Goal: Check status: Check status

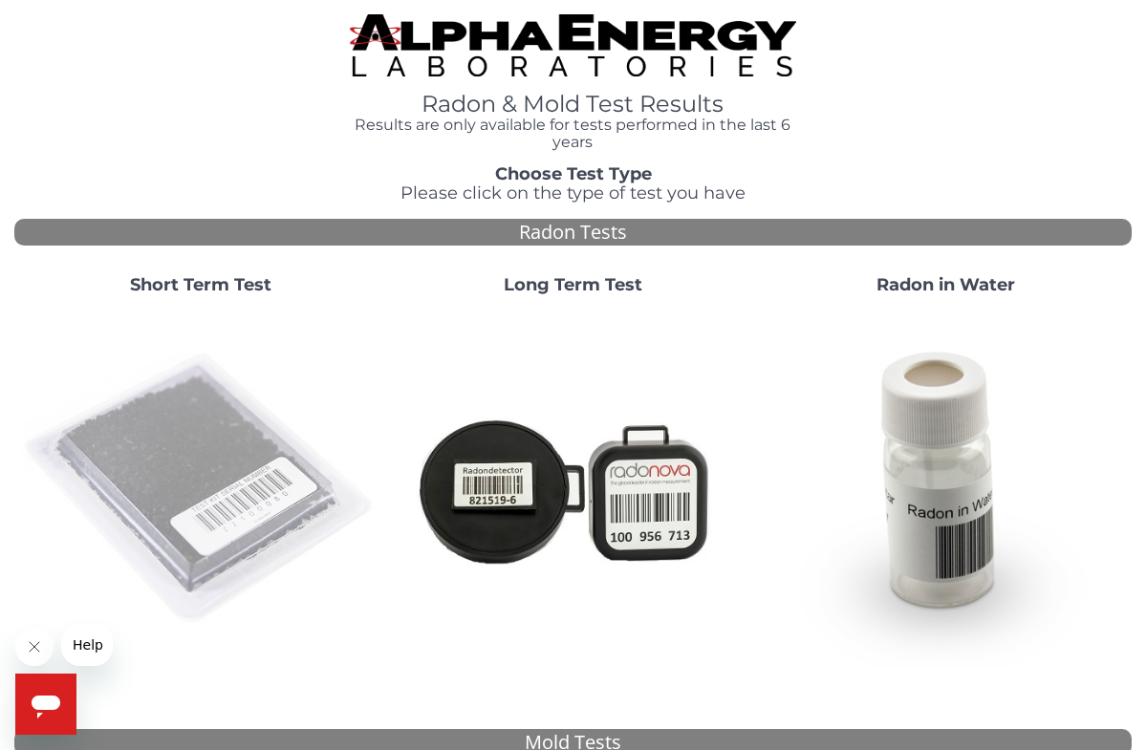
click at [225, 419] on img at bounding box center [200, 489] width 357 height 357
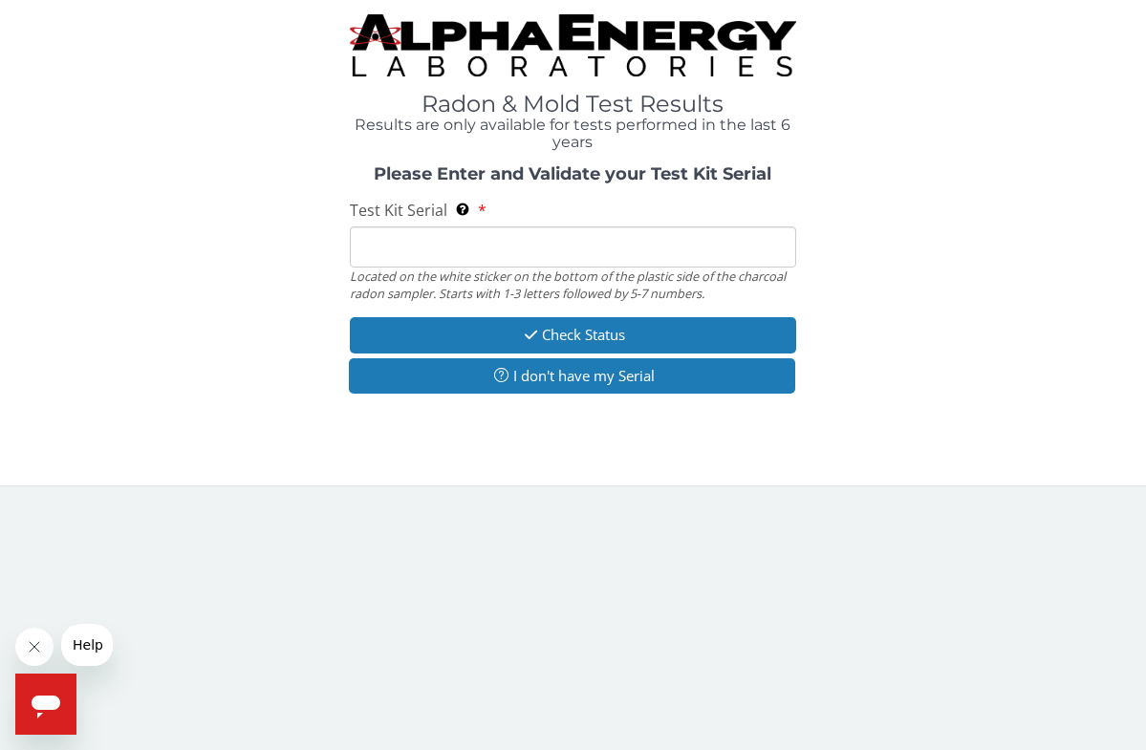
click at [426, 248] on input "Test Kit Serial Located on the white sticker on the bottom of the plastic side …" at bounding box center [573, 246] width 447 height 41
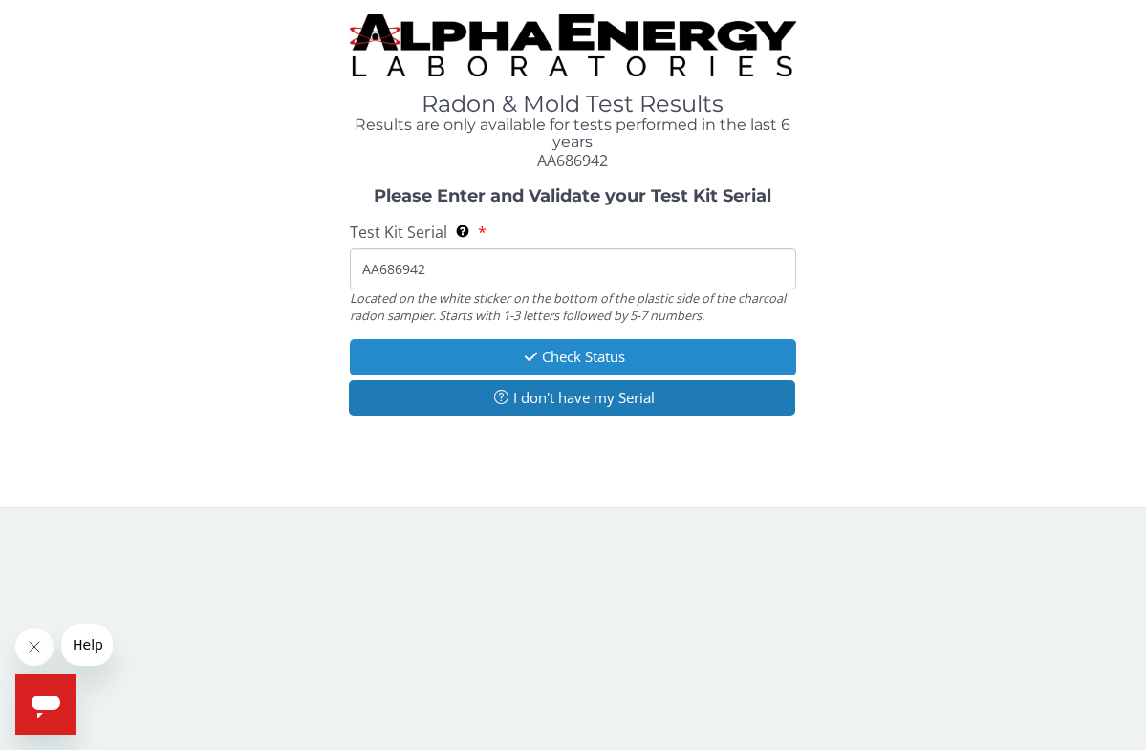
type input "AA686942"
click at [569, 353] on button "Check Status" at bounding box center [573, 356] width 447 height 35
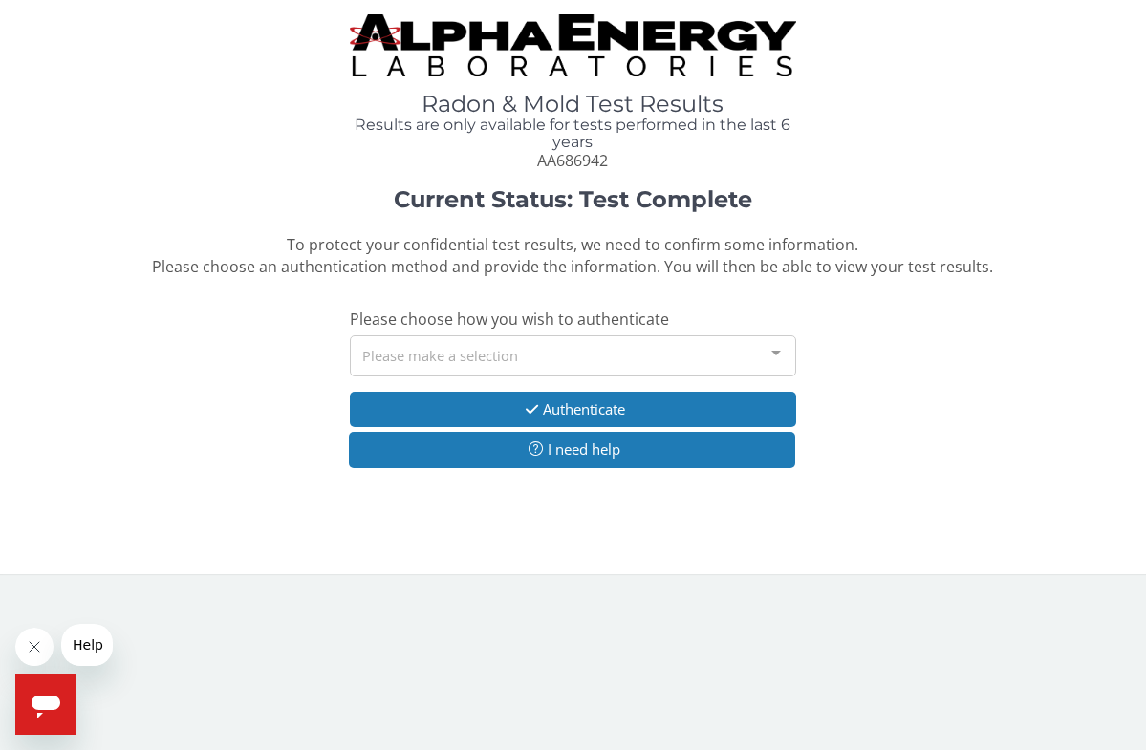
click at [702, 349] on div "Please make a selection" at bounding box center [573, 355] width 447 height 41
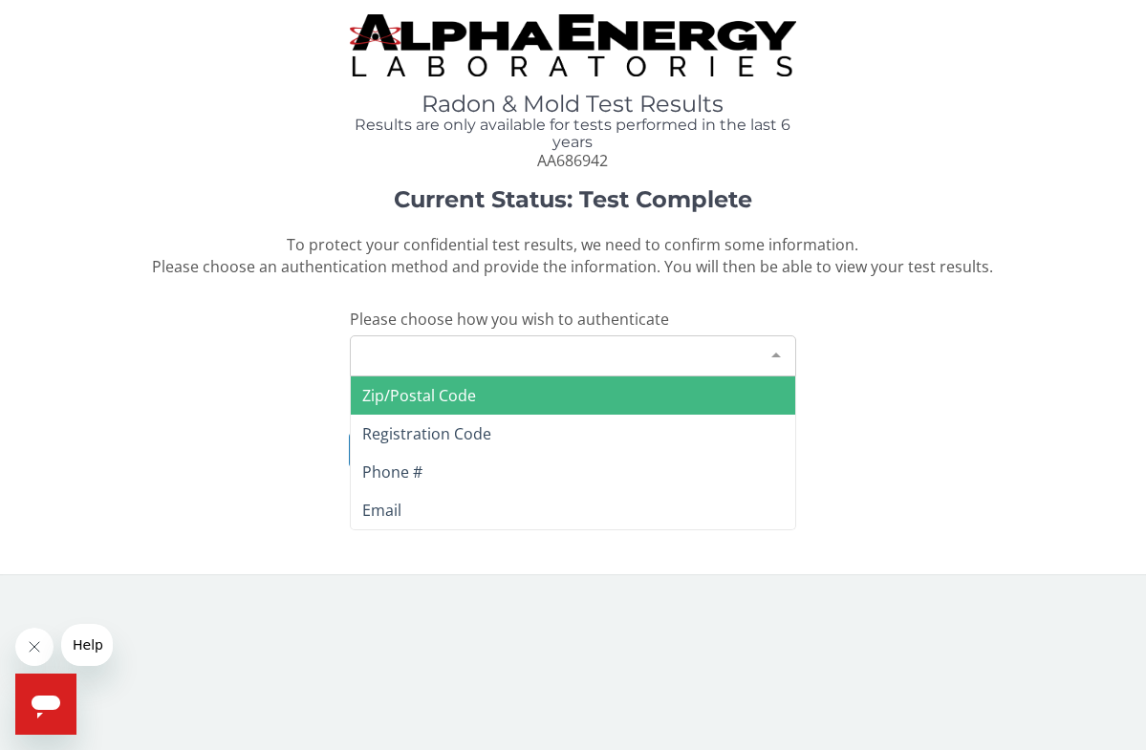
click at [422, 395] on span "Zip/Postal Code" at bounding box center [419, 395] width 114 height 21
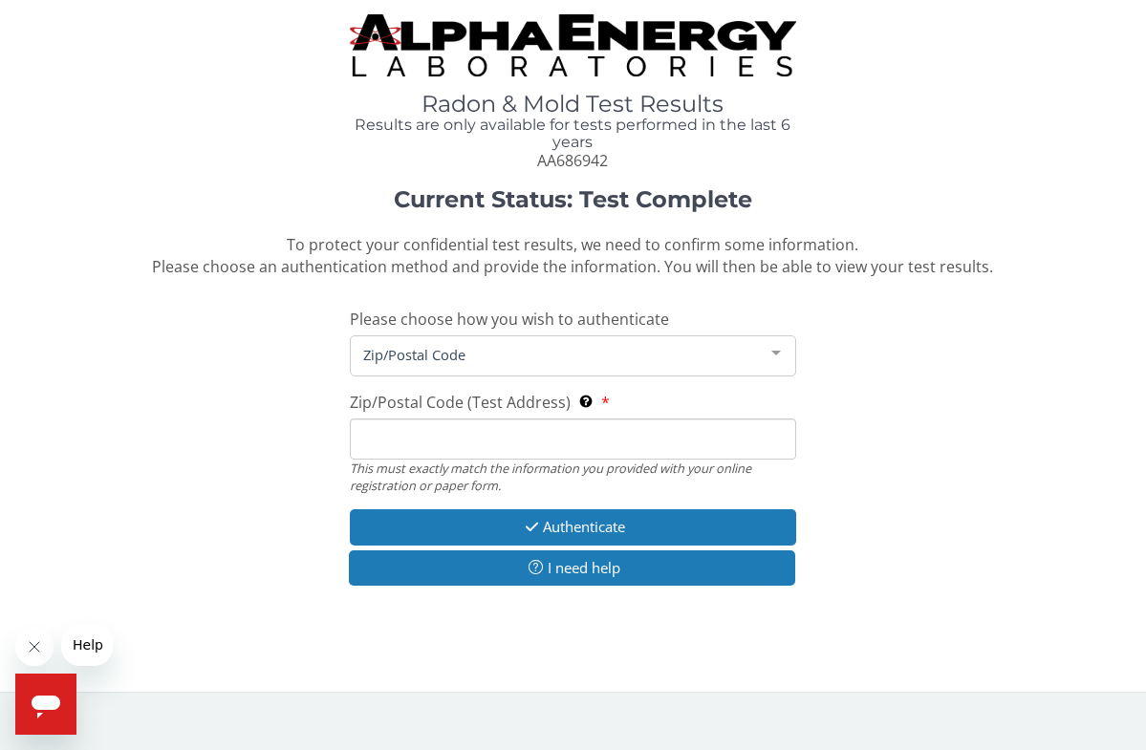
click at [426, 425] on input "Zip/Postal Code (Test Address) This must exactly match the information you prov…" at bounding box center [573, 439] width 447 height 41
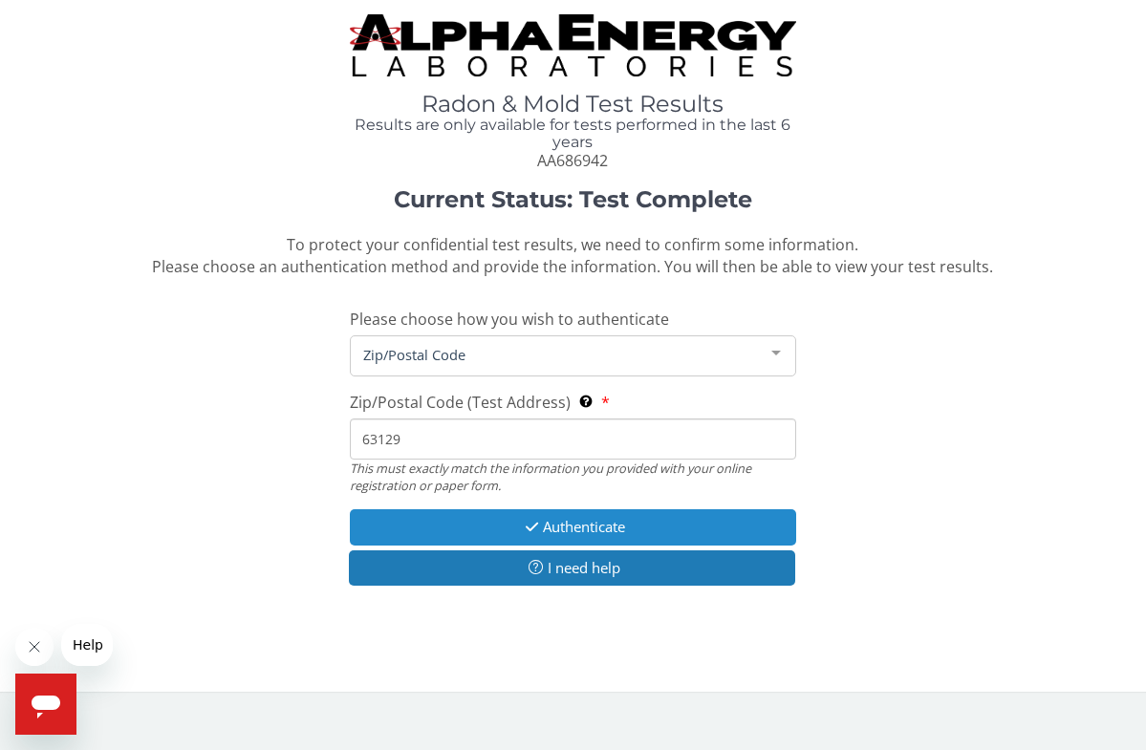
type input "63129"
click at [569, 522] on button "Authenticate" at bounding box center [573, 526] width 447 height 35
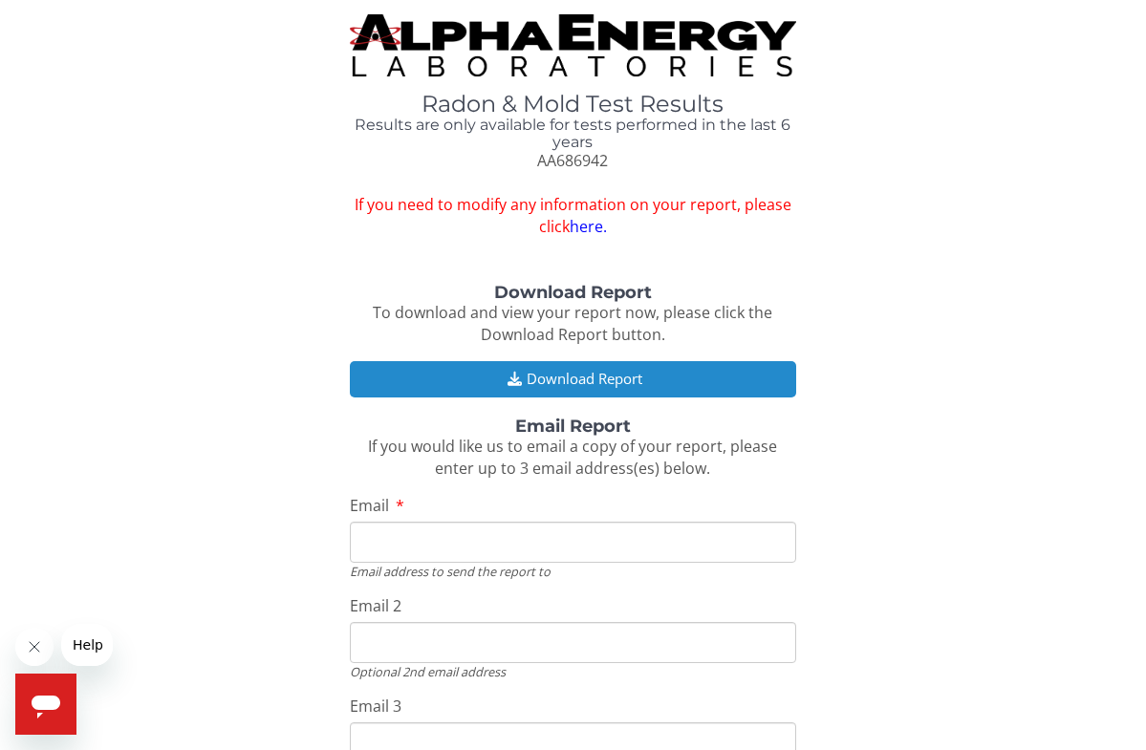
click at [564, 368] on button "Download Report" at bounding box center [573, 378] width 447 height 35
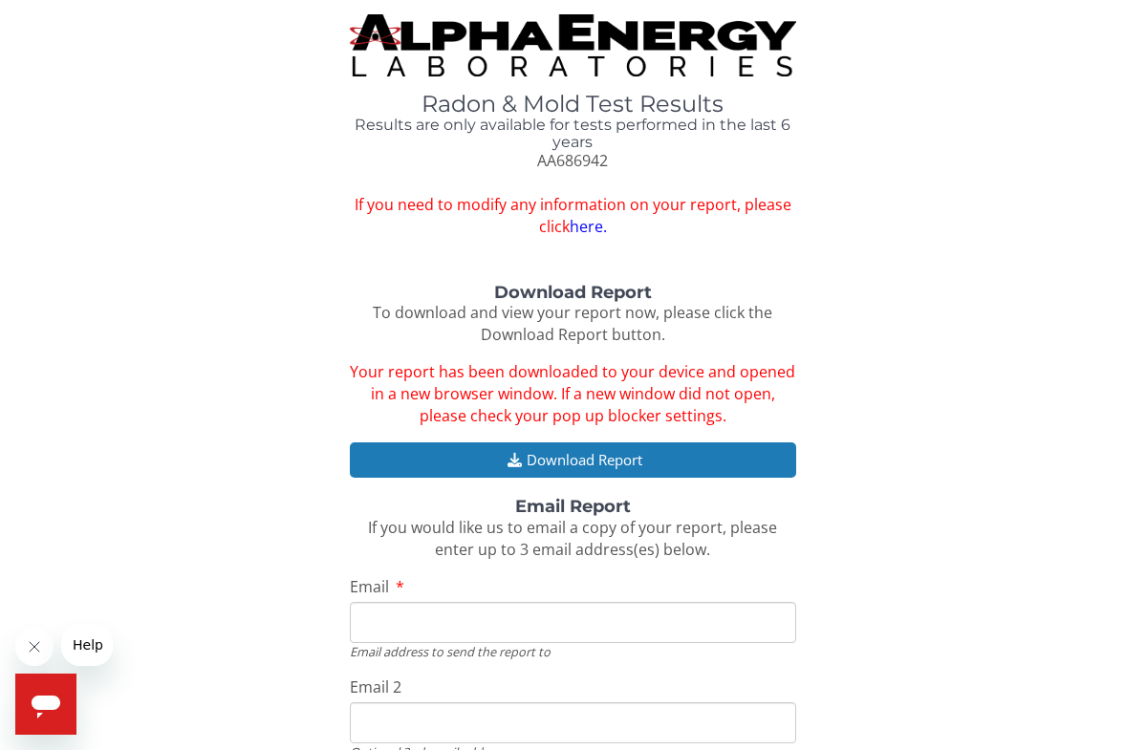
click at [896, 703] on div "Download Report To download and view your report now, please click the Download…" at bounding box center [572, 609] width 1117 height 650
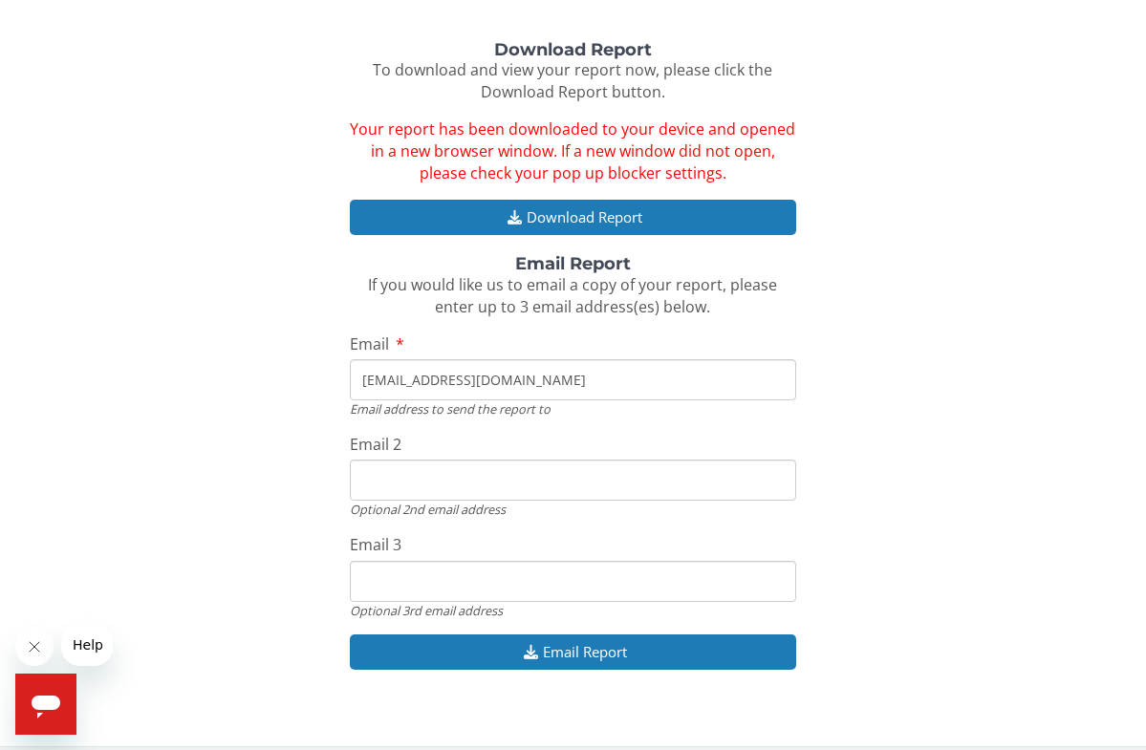
scroll to position [242, 0]
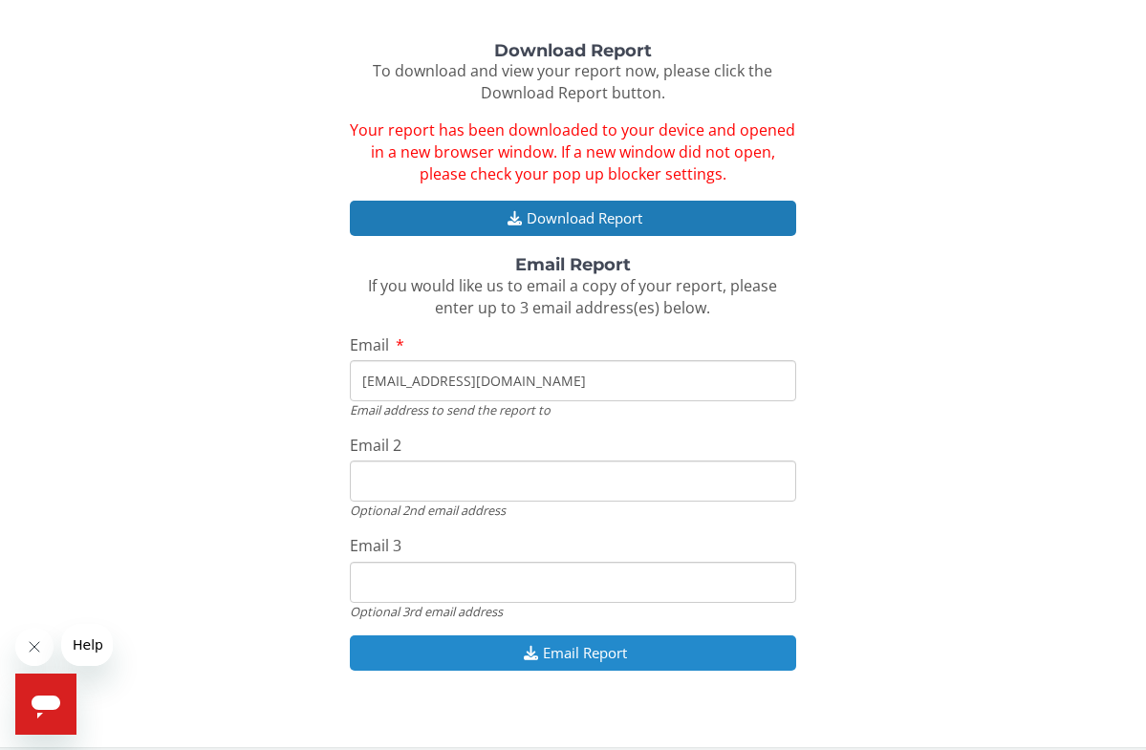
type input "[EMAIL_ADDRESS][DOMAIN_NAME]"
click at [571, 637] on button "Email Report" at bounding box center [573, 652] width 447 height 35
